Goal: Task Accomplishment & Management: Manage account settings

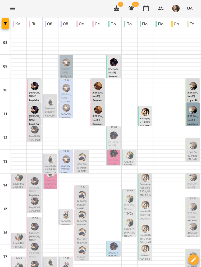
click at [12, 10] on icon "Menu" at bounding box center [13, 8] width 6 height 6
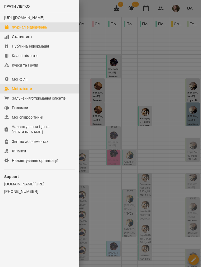
click at [7, 91] on icon at bounding box center [6, 89] width 4 height 4
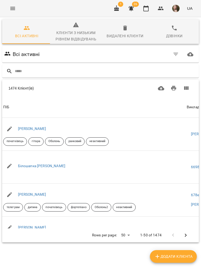
click at [33, 72] on input "text" at bounding box center [106, 71] width 182 height 9
click at [24, 71] on input "text" at bounding box center [106, 71] width 182 height 9
click at [27, 72] on input "text" at bounding box center [106, 71] width 182 height 9
click at [25, 72] on input "text" at bounding box center [106, 71] width 182 height 9
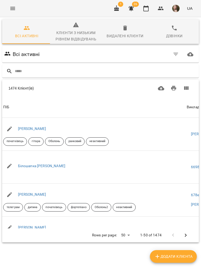
type input "**********"
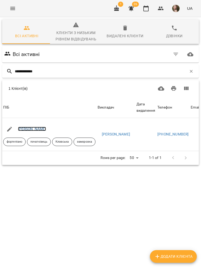
click at [24, 127] on link "Алла Осіпова" at bounding box center [32, 129] width 28 height 4
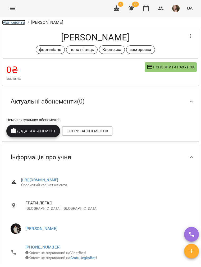
click at [19, 23] on link "Мої клієнти" at bounding box center [13, 22] width 23 height 5
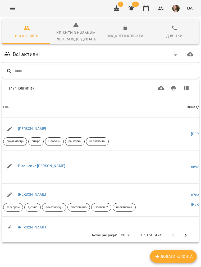
click at [111, 59] on div "Всі активні" at bounding box center [100, 54] width 194 height 15
paste input "**********"
type input "**********"
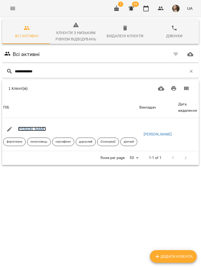
click at [39, 129] on link "Тамара Павленко" at bounding box center [32, 129] width 28 height 4
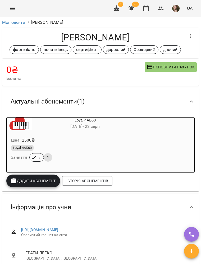
click at [15, 12] on button "Menu" at bounding box center [12, 8] width 13 height 13
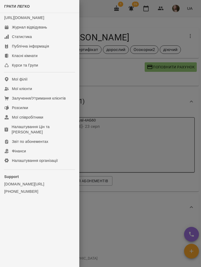
click at [162, 70] on div at bounding box center [100, 133] width 201 height 267
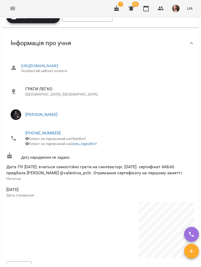
click at [180, 93] on p "Київ, Україна" at bounding box center [107, 94] width 165 height 5
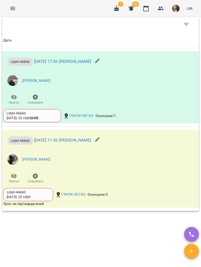
scroll to position [577, 0]
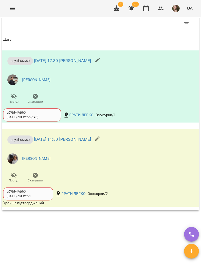
click at [12, 8] on icon "Menu" at bounding box center [12, 8] width 5 height 3
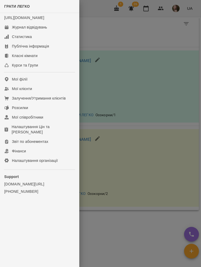
click at [127, 78] on div at bounding box center [100, 133] width 201 height 267
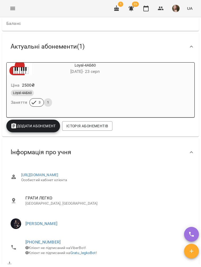
scroll to position [0, 0]
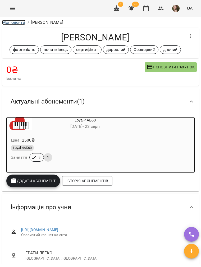
click at [10, 22] on link "Мої клієнти" at bounding box center [13, 22] width 23 height 5
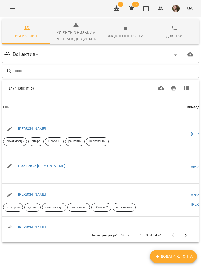
type input "**********"
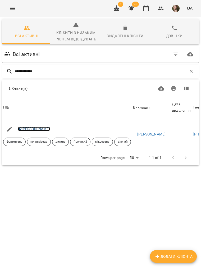
click at [31, 128] on link "Анна Столярчук" at bounding box center [34, 129] width 32 height 4
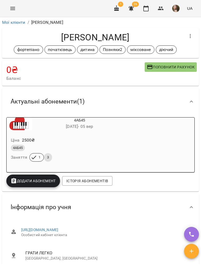
click at [58, 128] on h6 "02 серп - 05 вер" at bounding box center [79, 126] width 95 height 7
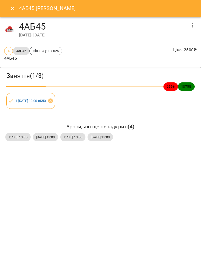
click at [7, 7] on button "Close" at bounding box center [12, 8] width 13 height 13
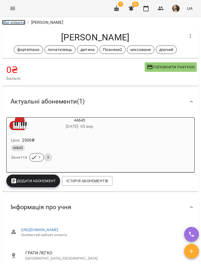
click at [17, 23] on link "Мої клієнти" at bounding box center [13, 22] width 23 height 5
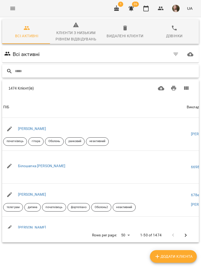
click at [53, 70] on input "text" at bounding box center [106, 71] width 182 height 9
paste input "**********"
type input "**********"
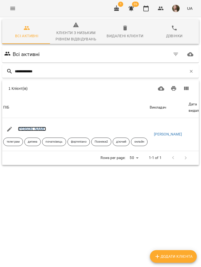
click at [22, 131] on link "Якубаш Даніяр" at bounding box center [32, 129] width 28 height 4
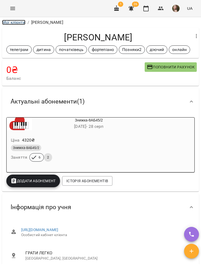
click at [18, 22] on link "Мої клієнти" at bounding box center [13, 22] width 23 height 5
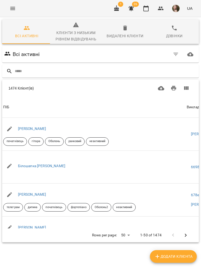
click at [108, 69] on input "text" at bounding box center [106, 71] width 182 height 9
type input "**********"
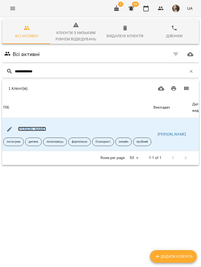
click at [36, 129] on link "Якименко Авдій" at bounding box center [32, 129] width 28 height 4
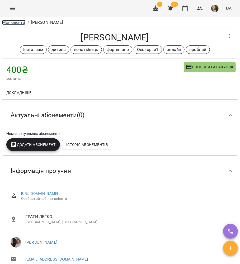
click at [18, 24] on link "Мої клієнти" at bounding box center [13, 22] width 23 height 5
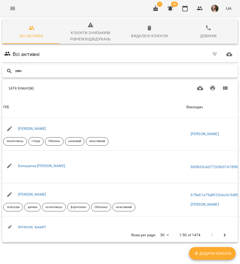
click at [126, 70] on input "text" at bounding box center [125, 71] width 221 height 9
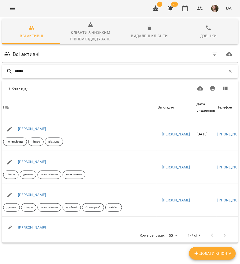
type input "*******"
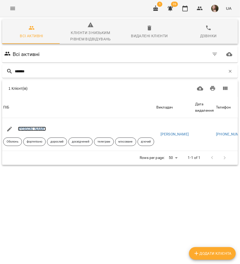
click at [37, 129] on link "Олексій Поляшов" at bounding box center [32, 129] width 28 height 4
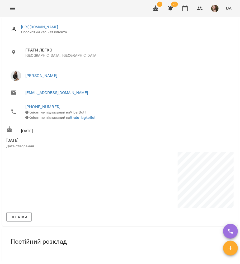
scroll to position [143, 0]
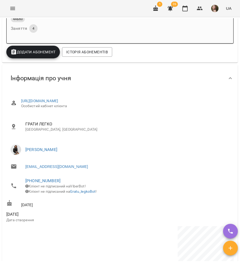
click at [17, 47] on button "Додати Абонемент" at bounding box center [33, 52] width 54 height 13
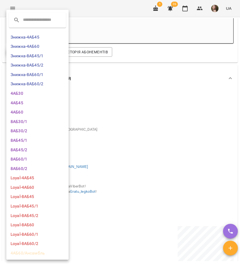
click at [38, 81] on li "Знижка-8АБ60/2" at bounding box center [37, 84] width 62 height 10
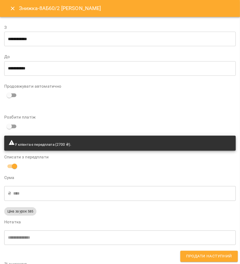
click at [165, 141] on div "У клієнта є передплата (2700 ₴)." at bounding box center [120, 143] width 232 height 15
click at [6, 11] on div "Знижка-8АБ60/2 Олексій Поляшов" at bounding box center [120, 8] width 240 height 17
click at [9, 8] on button "Close" at bounding box center [12, 8] width 13 height 13
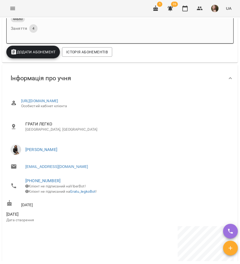
click at [132, 143] on li "Любов ПУШНЯК" at bounding box center [120, 149] width 228 height 15
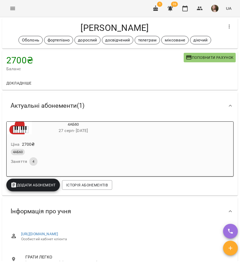
scroll to position [0, 0]
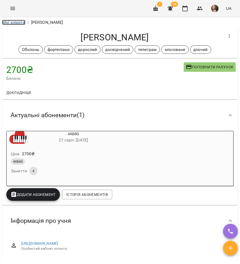
click at [15, 25] on link "Мої клієнти" at bounding box center [13, 22] width 23 height 5
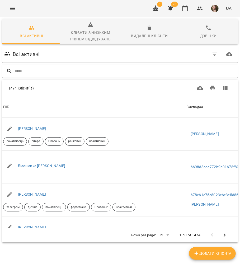
scroll to position [5, 0]
type input "*****"
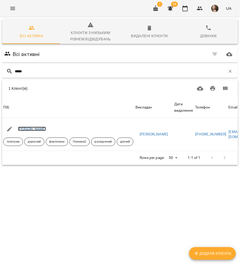
click at [30, 127] on link "Орєховська Галина" at bounding box center [32, 129] width 28 height 4
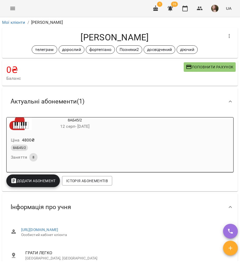
click at [12, 13] on button "Menu" at bounding box center [12, 8] width 13 height 13
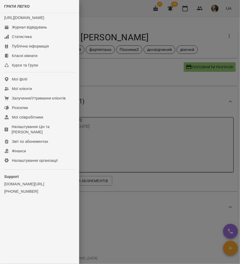
click at [88, 131] on div at bounding box center [120, 132] width 240 height 264
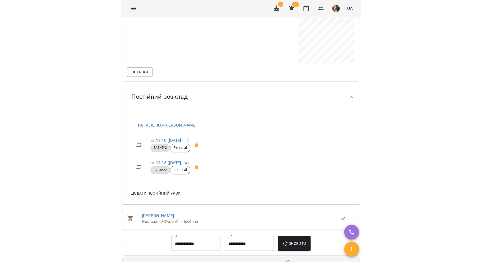
scroll to position [352, 0]
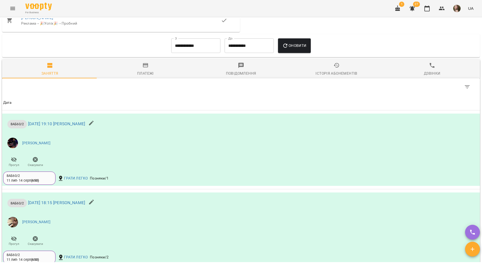
click at [12, 7] on icon "Menu" at bounding box center [13, 8] width 6 height 6
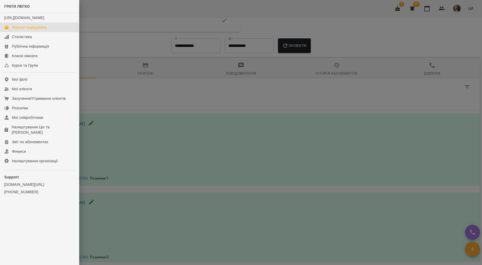
click at [38, 30] on div "Журнал відвідувань" at bounding box center [29, 27] width 35 height 5
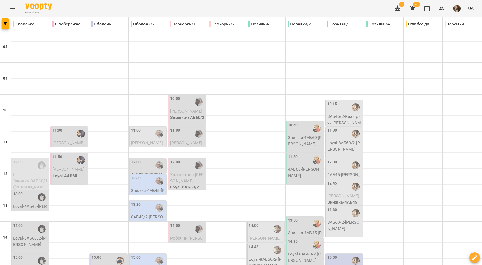
click at [17, 7] on button "Menu" at bounding box center [12, 8] width 13 height 13
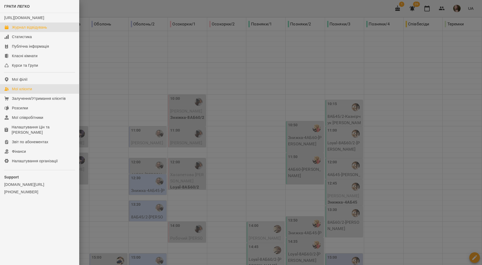
click at [28, 91] on div "Мої клієнти" at bounding box center [22, 88] width 20 height 5
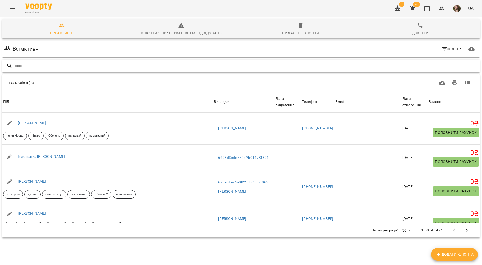
click at [80, 64] on input "text" at bounding box center [246, 66] width 463 height 9
click at [20, 64] on input "text" at bounding box center [246, 66] width 463 height 9
click at [82, 62] on input "text" at bounding box center [246, 66] width 463 height 9
click at [48, 65] on input "text" at bounding box center [246, 66] width 463 height 9
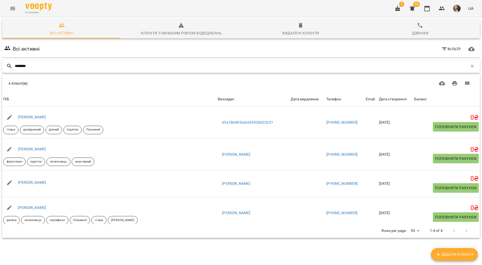
type input "********"
click at [39, 207] on link "Олексій Бондаренко" at bounding box center [32, 207] width 28 height 4
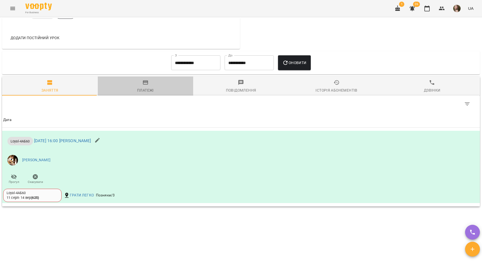
click at [158, 86] on span "Платежі" at bounding box center [145, 86] width 89 height 14
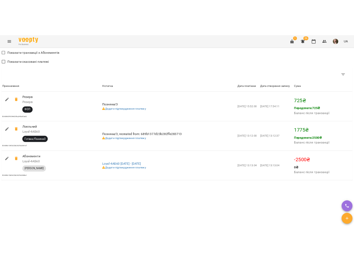
scroll to position [428, 0]
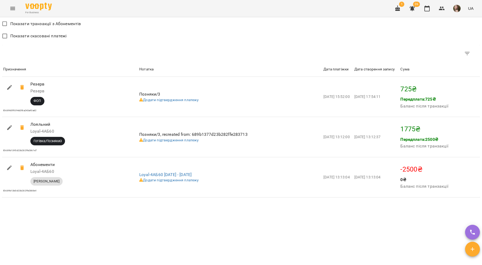
click at [8, 126] on icon "button" at bounding box center [9, 127] width 6 height 6
select select "**********"
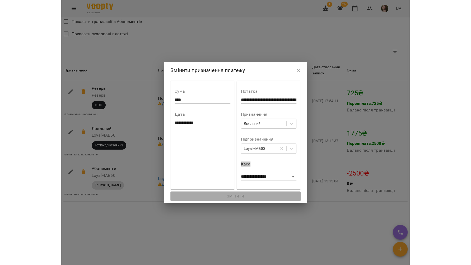
scroll to position [444, 0]
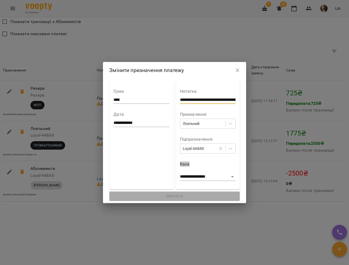
click at [201, 98] on input "**********" at bounding box center [207, 99] width 55 height 8
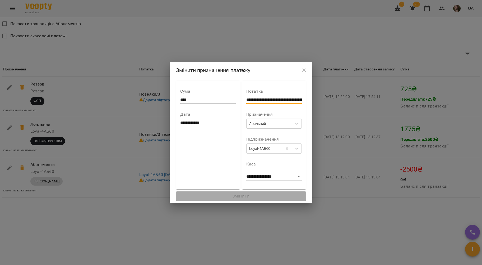
scroll to position [0, 47]
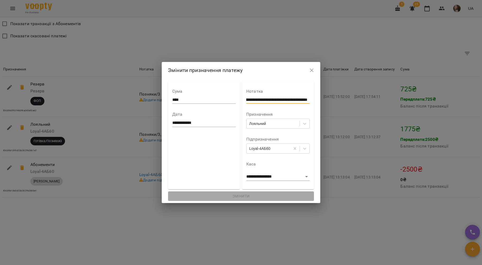
drag, startPoint x: 267, startPoint y: 98, endPoint x: 402, endPoint y: 98, distance: 134.8
click at [201, 98] on div "**********" at bounding box center [241, 132] width 482 height 265
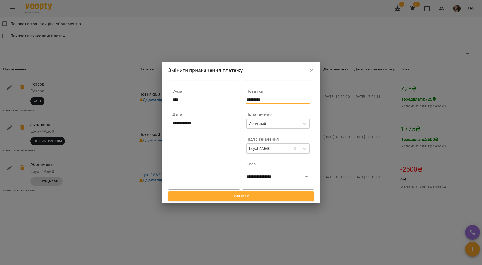
type input "*********"
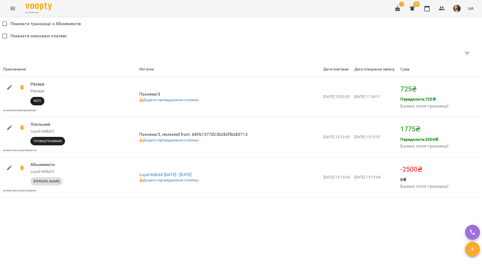
click at [13, 127] on button "button" at bounding box center [9, 127] width 13 height 13
select select "**********"
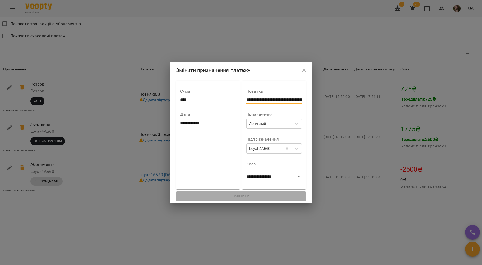
scroll to position [0, 47]
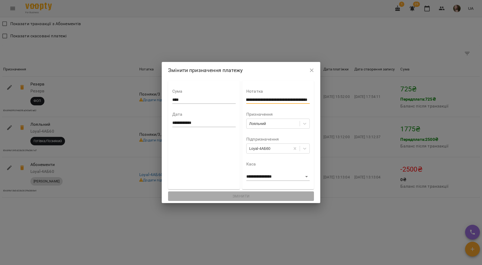
drag, startPoint x: 268, startPoint y: 99, endPoint x: 435, endPoint y: 100, distance: 167.8
click at [201, 100] on div "**********" at bounding box center [241, 132] width 482 height 265
click at [201, 99] on input "**********" at bounding box center [276, 99] width 61 height 8
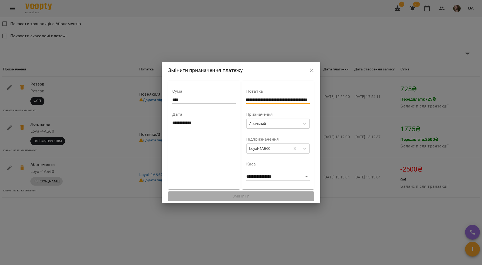
drag, startPoint x: 268, startPoint y: 99, endPoint x: 389, endPoint y: 99, distance: 121.5
click at [201, 99] on div "**********" at bounding box center [241, 132] width 482 height 265
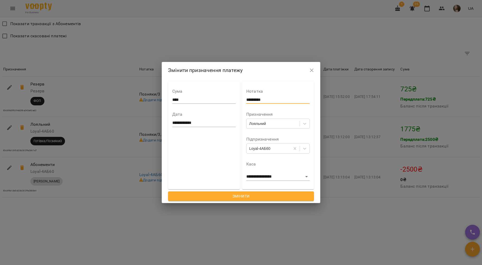
type input "*********"
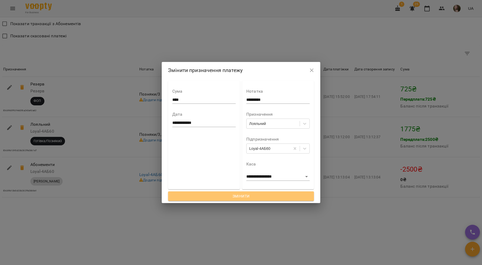
click at [201, 197] on span "Змінити" at bounding box center [240, 196] width 137 height 6
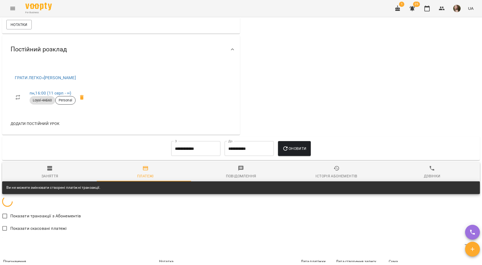
scroll to position [424, 0]
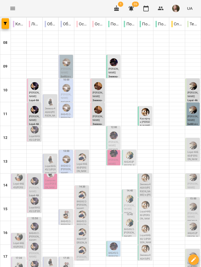
scroll to position [102, 0]
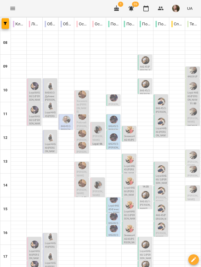
click at [113, 101] on div at bounding box center [114, 98] width 10 height 10
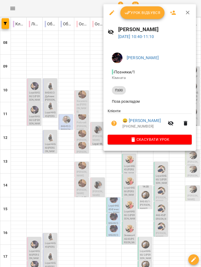
click at [188, 19] on button "button" at bounding box center [187, 12] width 13 height 13
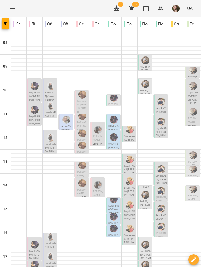
click at [109, 127] on p "8АБ45/2 - Рудькова Анна" at bounding box center [113, 130] width 11 height 11
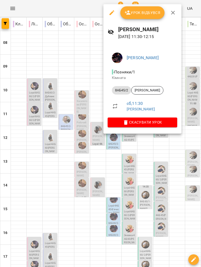
click at [175, 15] on icon "button" at bounding box center [173, 13] width 6 height 6
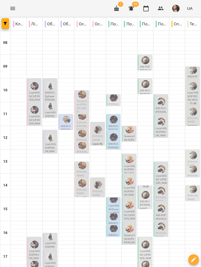
click at [110, 125] on p "8АБ45/2 - Рудькова Анна" at bounding box center [113, 130] width 11 height 11
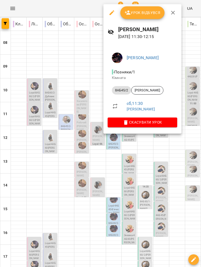
click at [172, 13] on icon "button" at bounding box center [173, 13] width 4 height 4
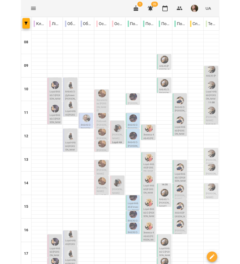
scroll to position [2, 0]
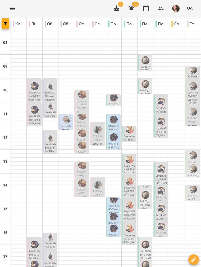
click at [99, 142] on p "Loyal-4АБ60" at bounding box center [97, 145] width 11 height 7
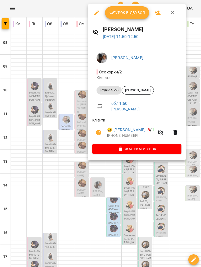
click at [173, 15] on icon "button" at bounding box center [172, 13] width 6 height 6
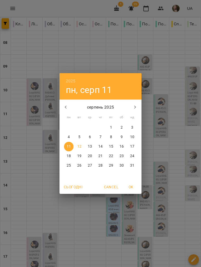
click at [74, 190] on span "Сьогодні" at bounding box center [73, 187] width 19 height 6
click at [129, 188] on span "OK" at bounding box center [130, 187] width 13 height 6
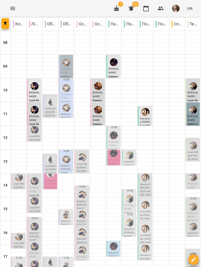
click at [124, 161] on p "4АБ45 - Анна Столярчук" at bounding box center [129, 165] width 11 height 11
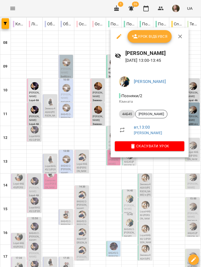
click at [182, 34] on icon "button" at bounding box center [180, 36] width 6 height 6
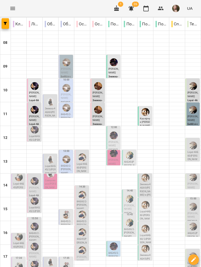
click at [126, 159] on img "Вікторія БОГДАН" at bounding box center [130, 155] width 8 height 8
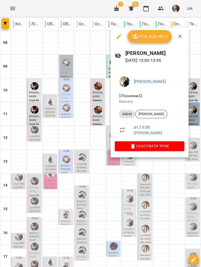
click at [40, 145] on div at bounding box center [100, 133] width 201 height 267
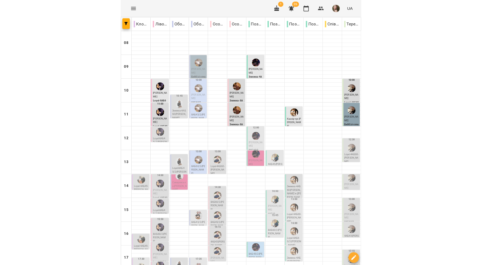
scroll to position [105, 0]
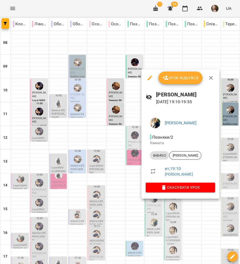
click at [201, 58] on div at bounding box center [120, 132] width 240 height 264
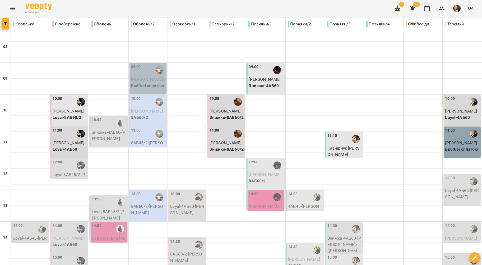
scroll to position [0, 0]
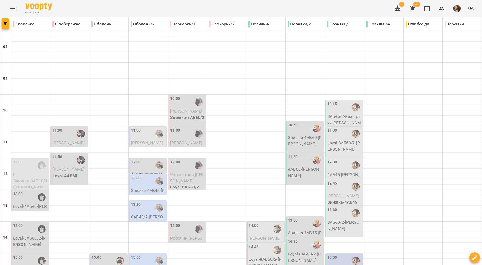
scroll to position [106, 0]
click at [201, 237] on div "14:35 Loyal-8АБ60/2 - Петро Свистун" at bounding box center [305, 252] width 38 height 31
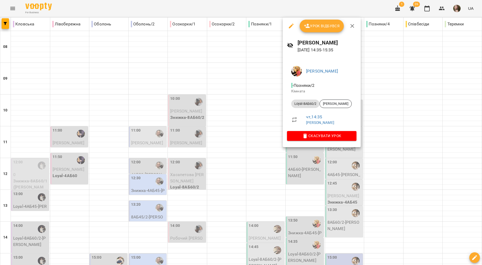
click at [201, 27] on icon "button" at bounding box center [352, 26] width 4 height 4
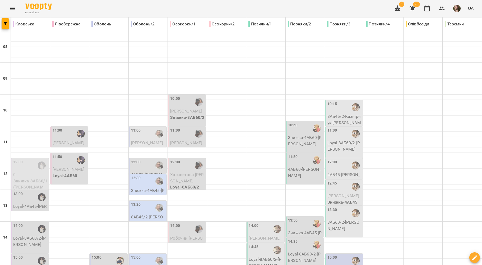
scroll to position [214, 0]
